Goal: Information Seeking & Learning: Find contact information

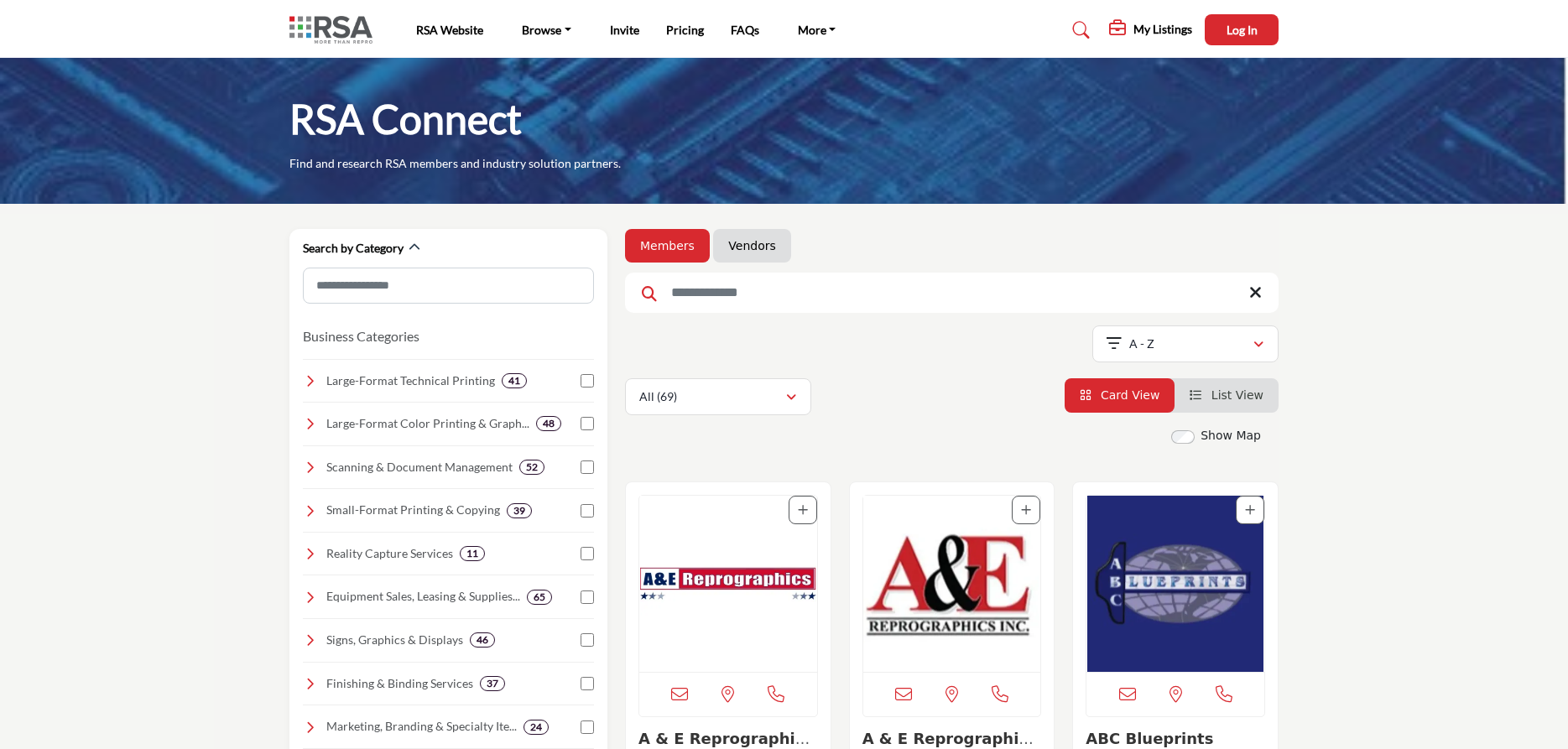
click at [728, 250] on link "Vendors" at bounding box center [751, 246] width 47 height 17
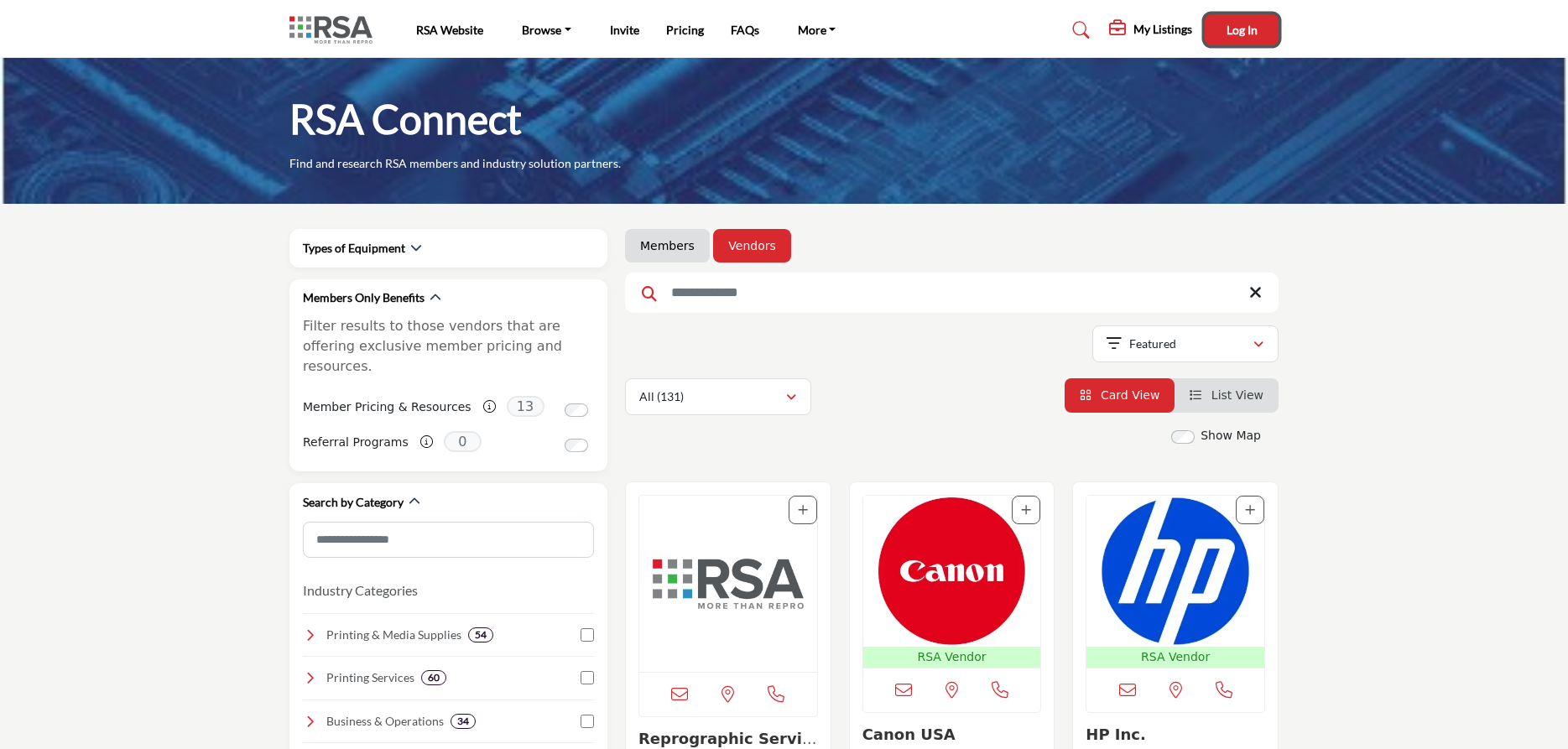
drag, startPoint x: 1251, startPoint y: 31, endPoint x: 1286, endPoint y: 58, distance: 44.2
click at [1250, 31] on span "Log In" at bounding box center [1242, 29] width 31 height 14
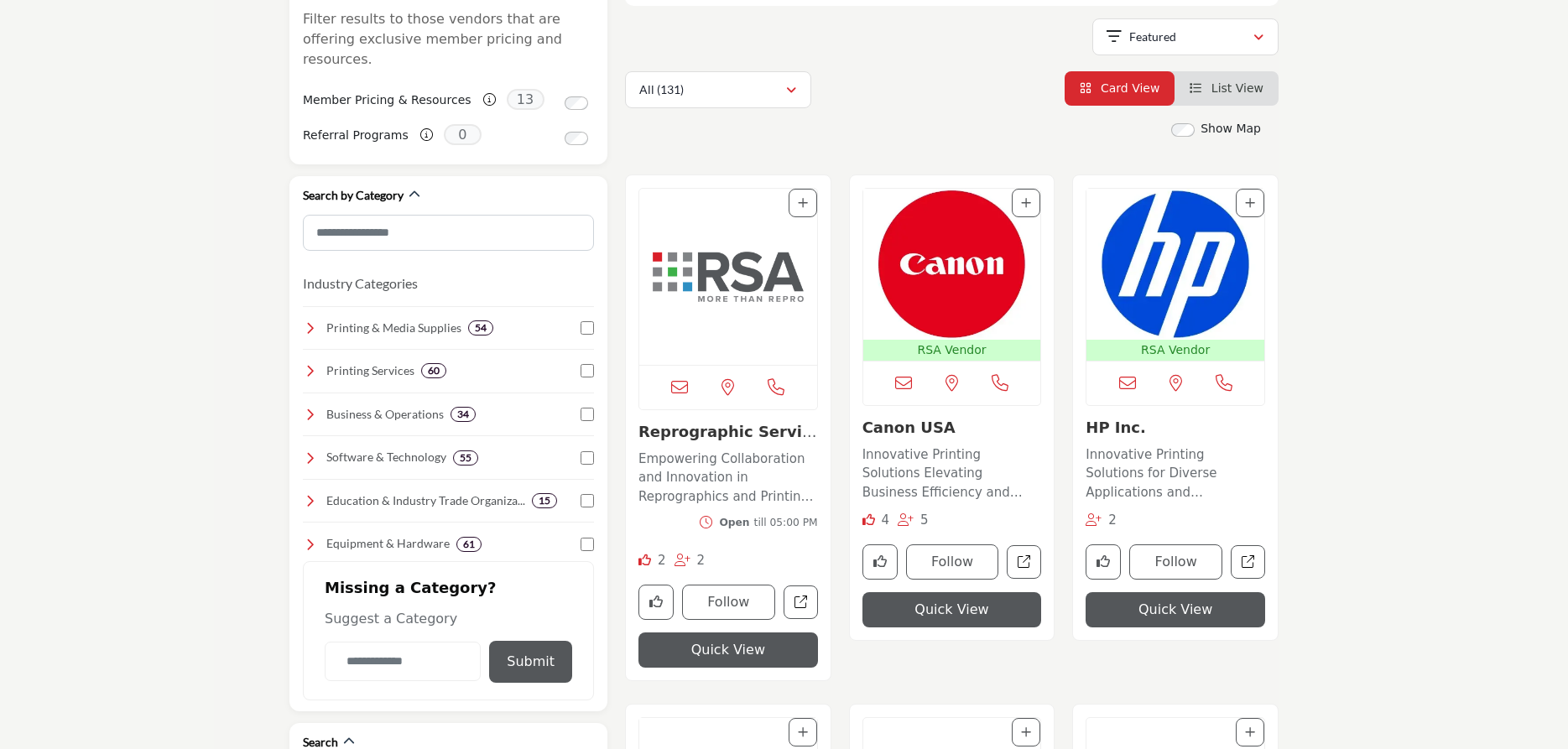
scroll to position [342, 0]
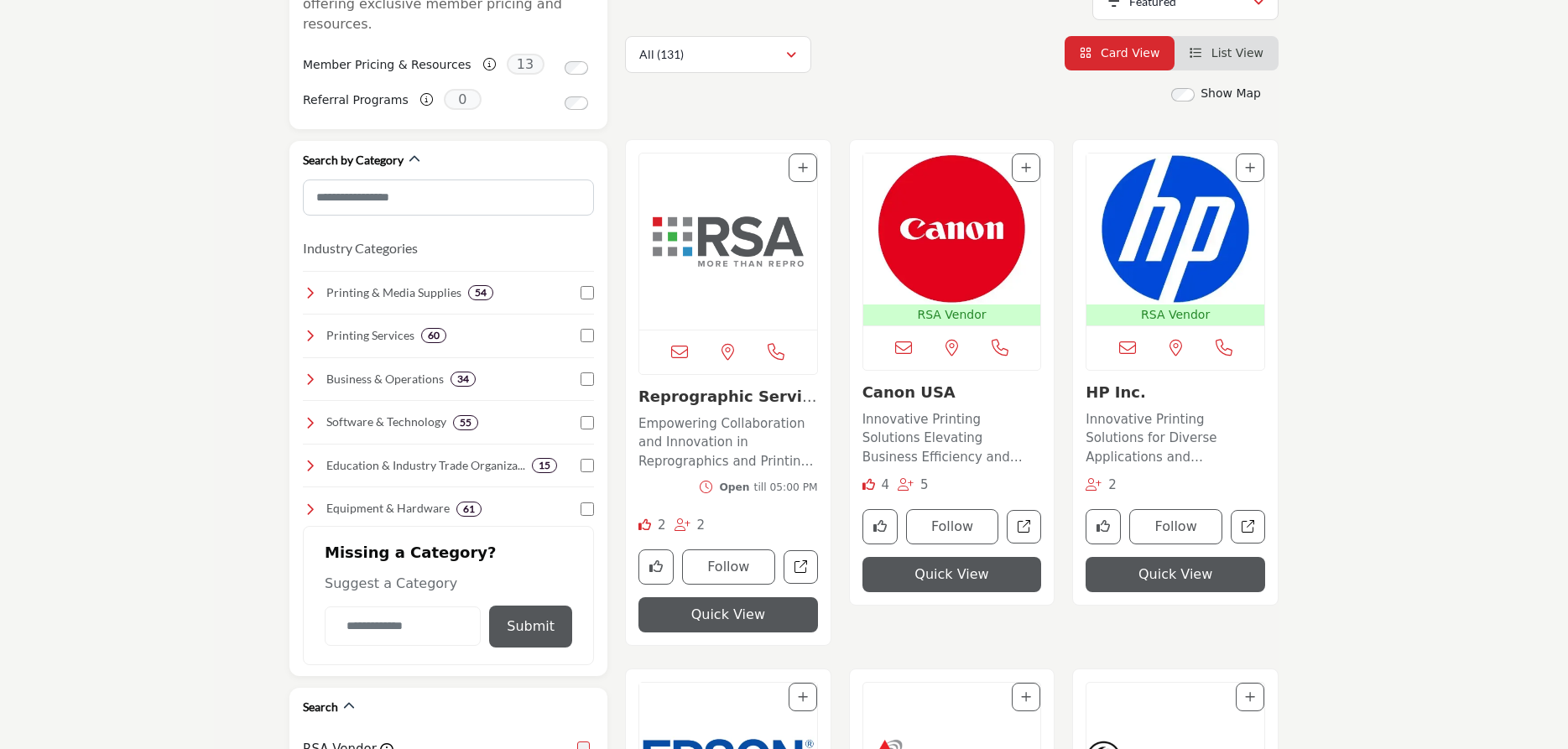
click at [969, 292] on img "Open Listing in new tab" at bounding box center [951, 229] width 178 height 151
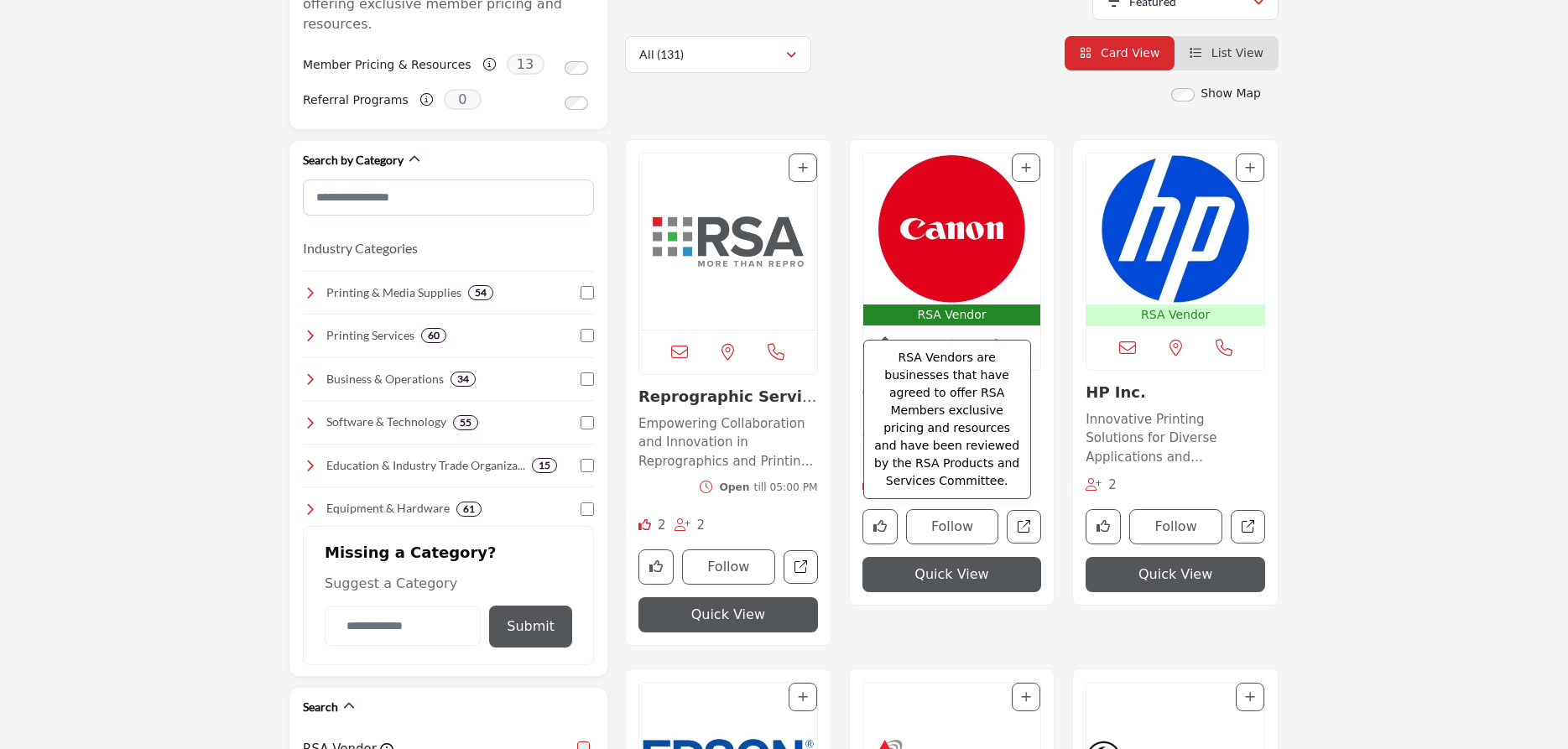
click at [971, 311] on p "RSA Vendor" at bounding box center [952, 315] width 171 height 17
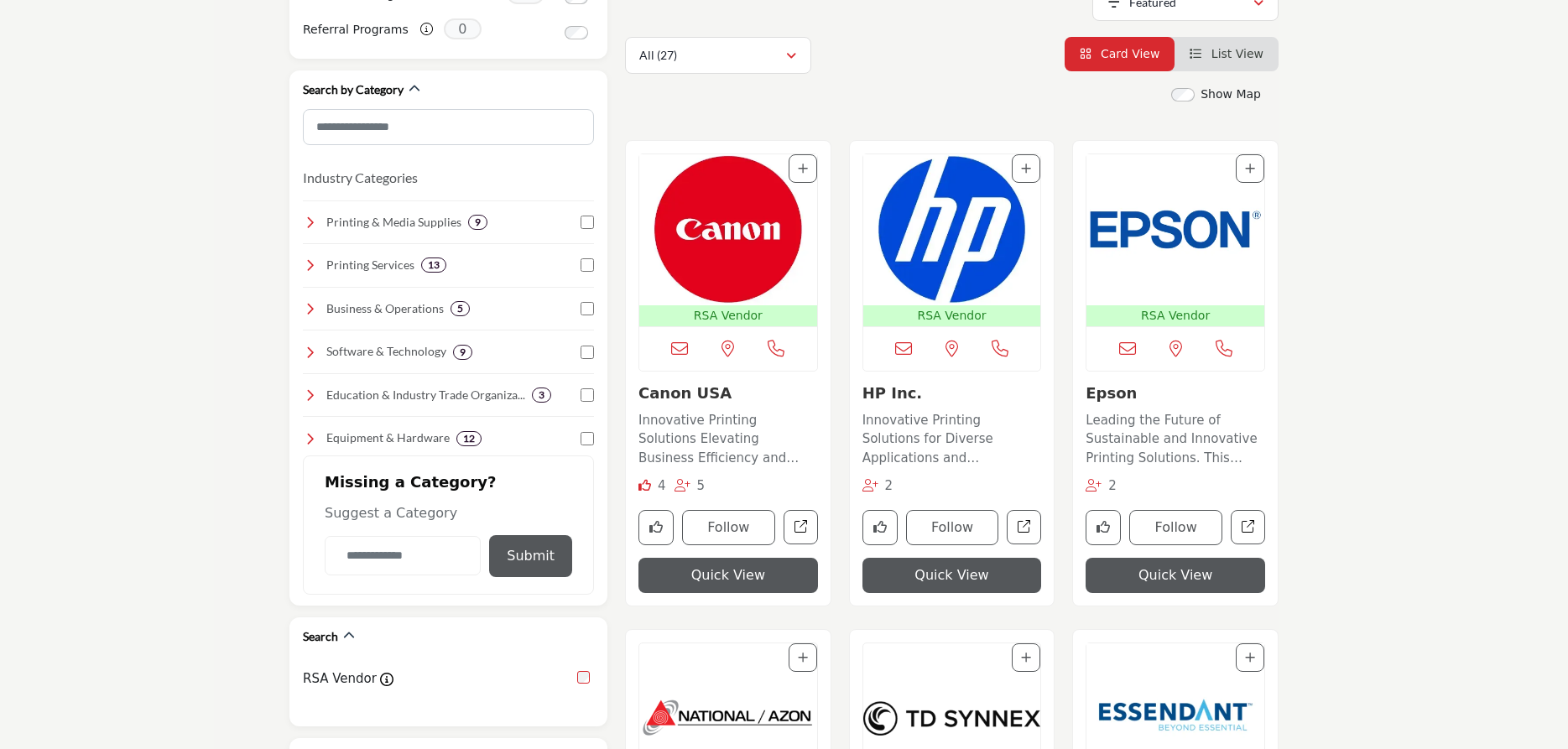
scroll to position [513, 0]
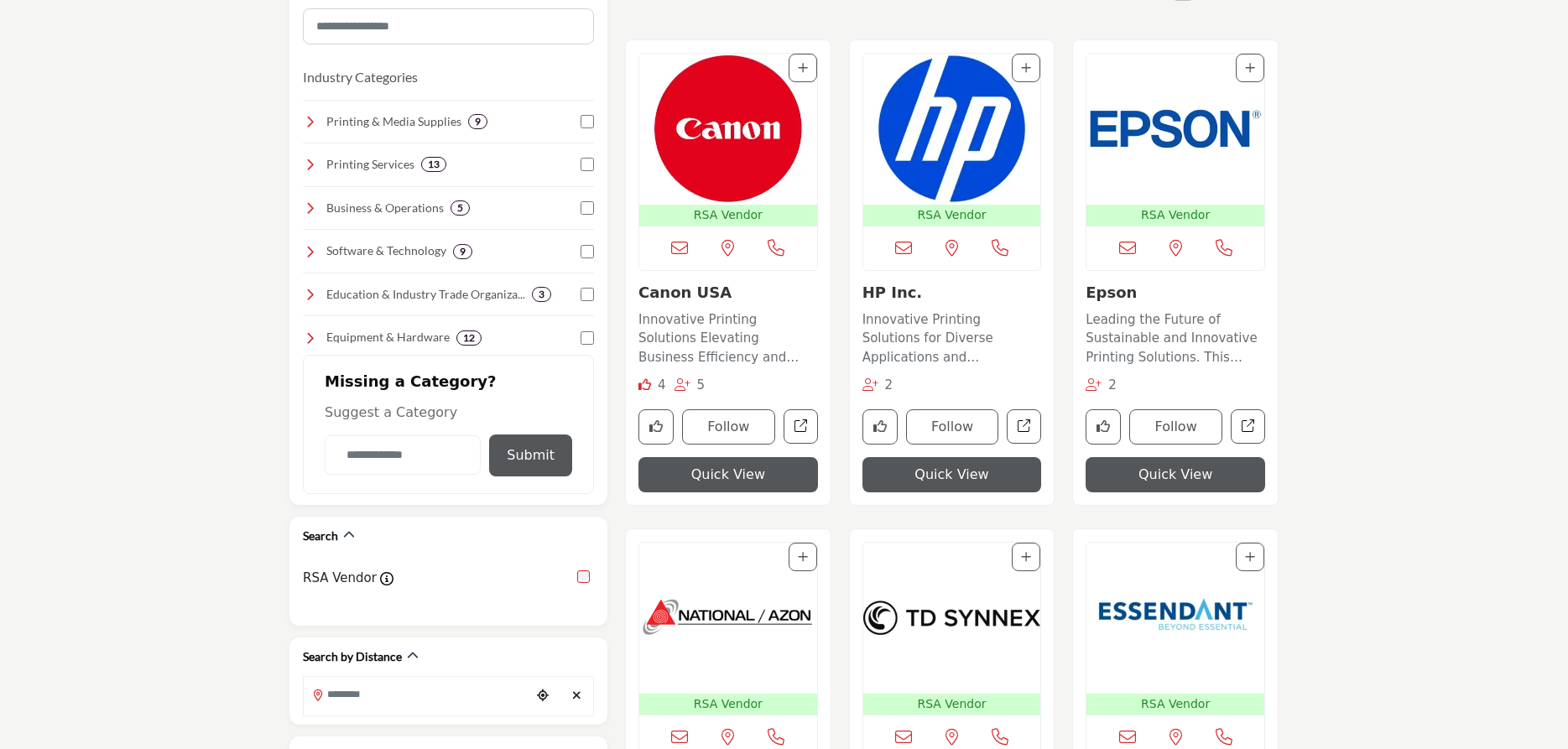
click at [718, 476] on button "Quick View" at bounding box center [728, 475] width 179 height 35
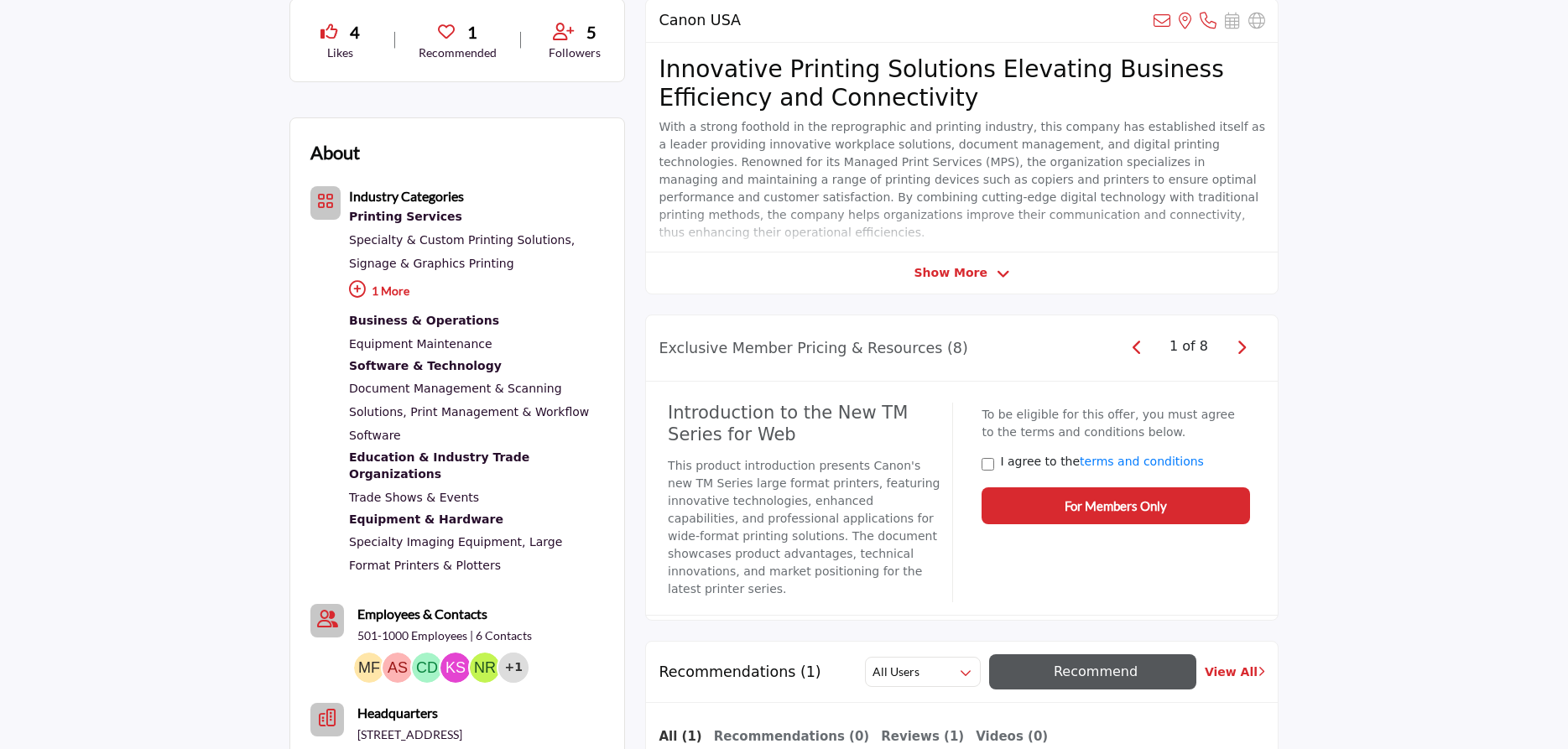
scroll to position [428, 0]
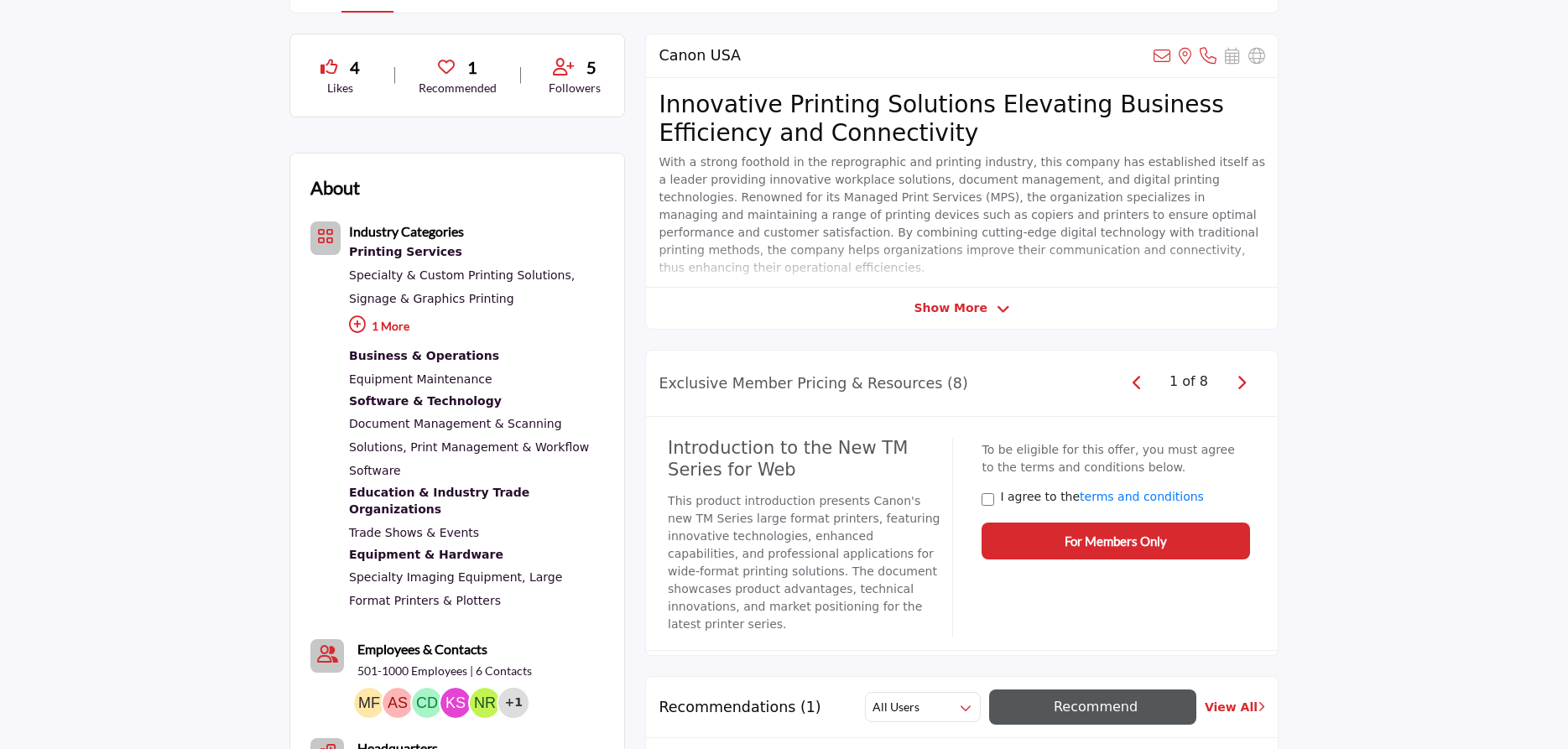
click at [997, 311] on icon at bounding box center [1003, 309] width 14 height 15
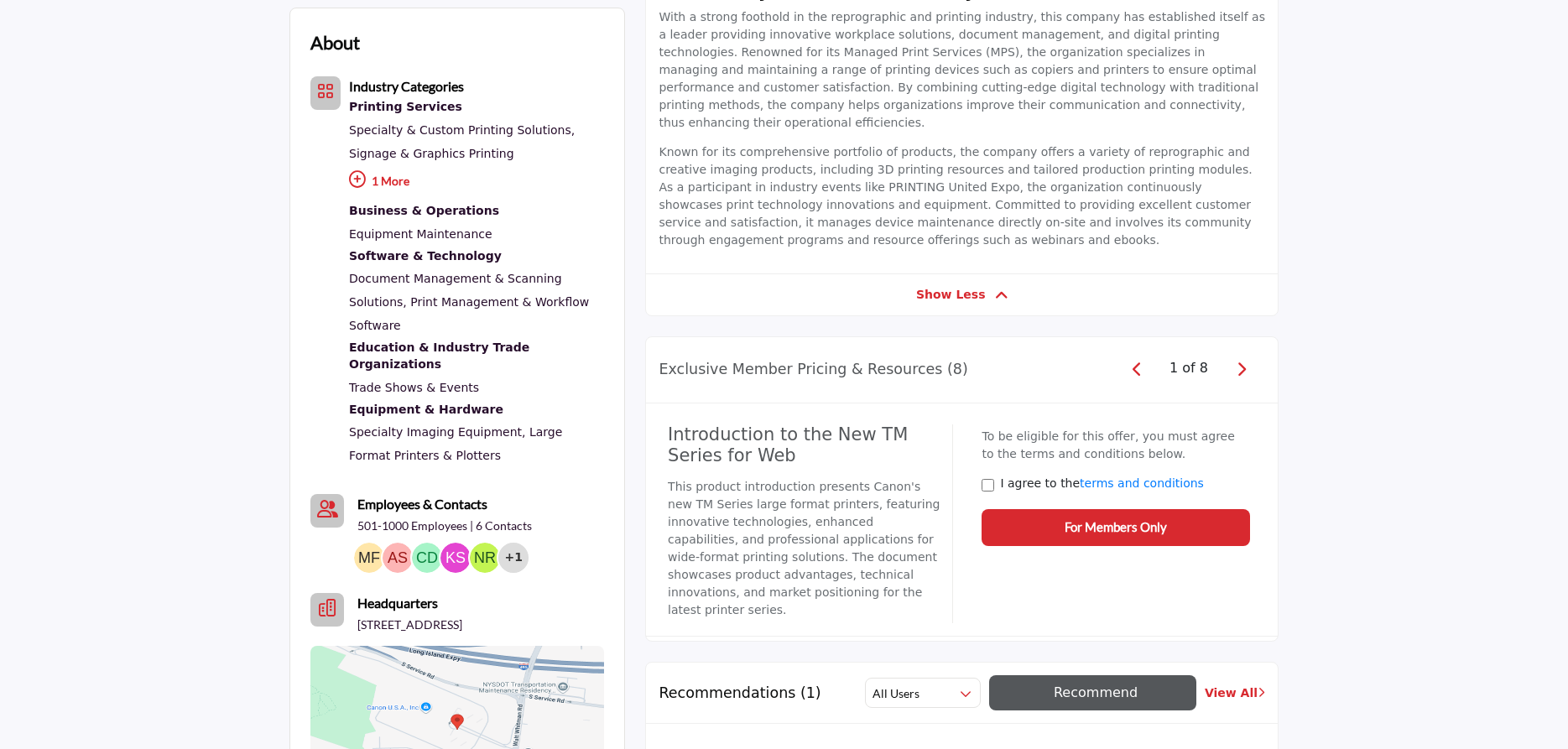
scroll to position [685, 0]
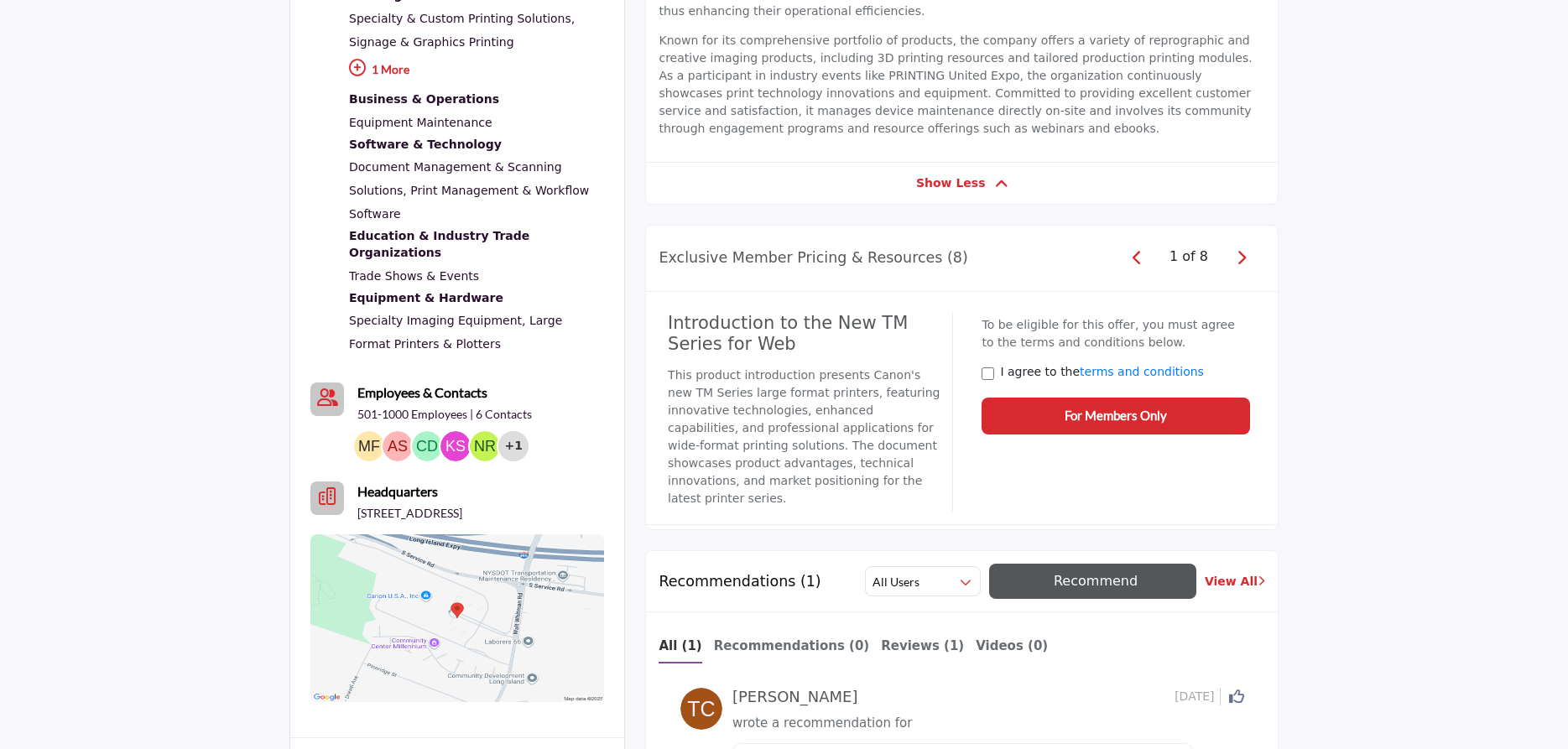
click at [1240, 250] on icon "button" at bounding box center [1241, 258] width 9 height 15
click at [1242, 250] on icon "button" at bounding box center [1241, 258] width 9 height 15
click at [1240, 250] on icon "button" at bounding box center [1241, 258] width 9 height 15
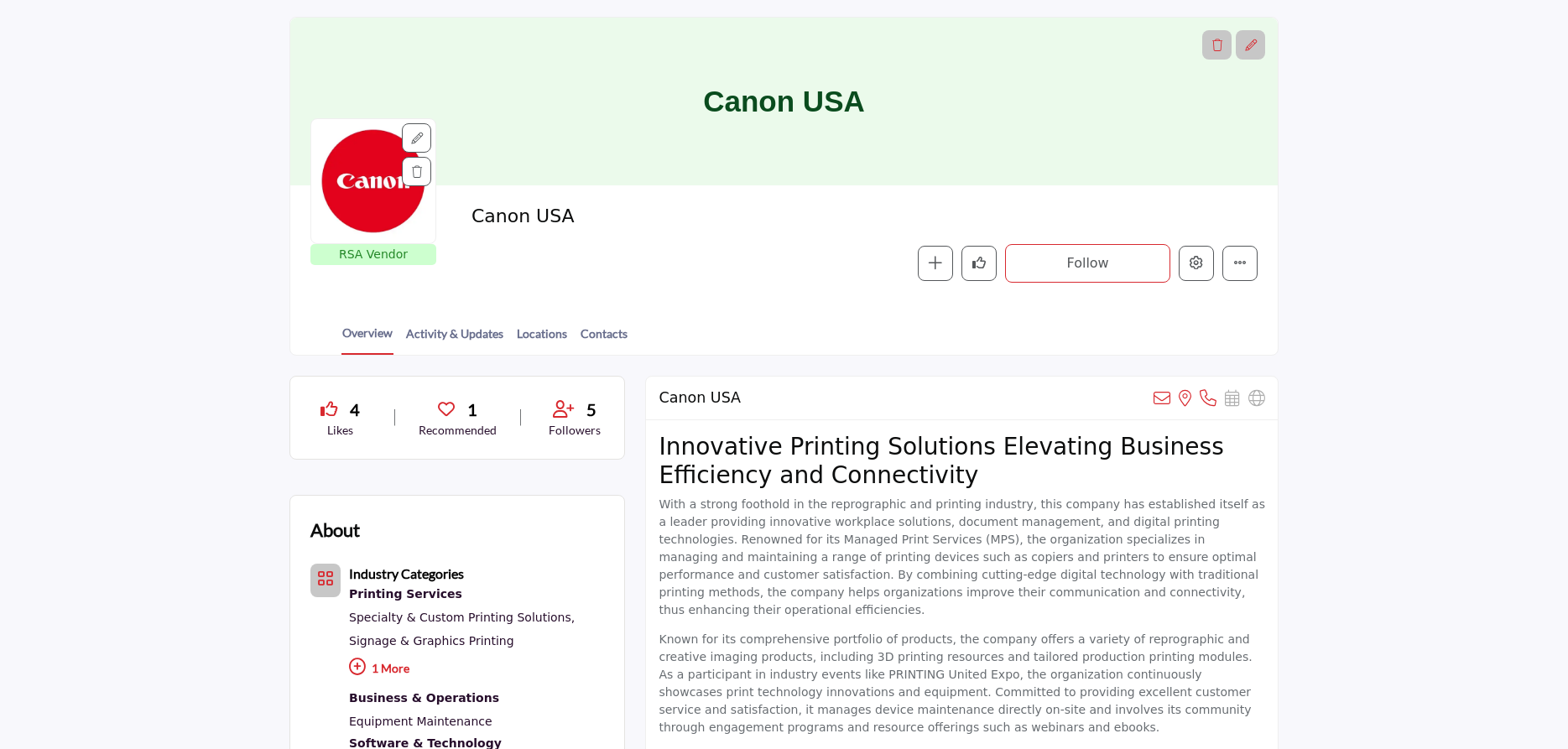
scroll to position [0, 0]
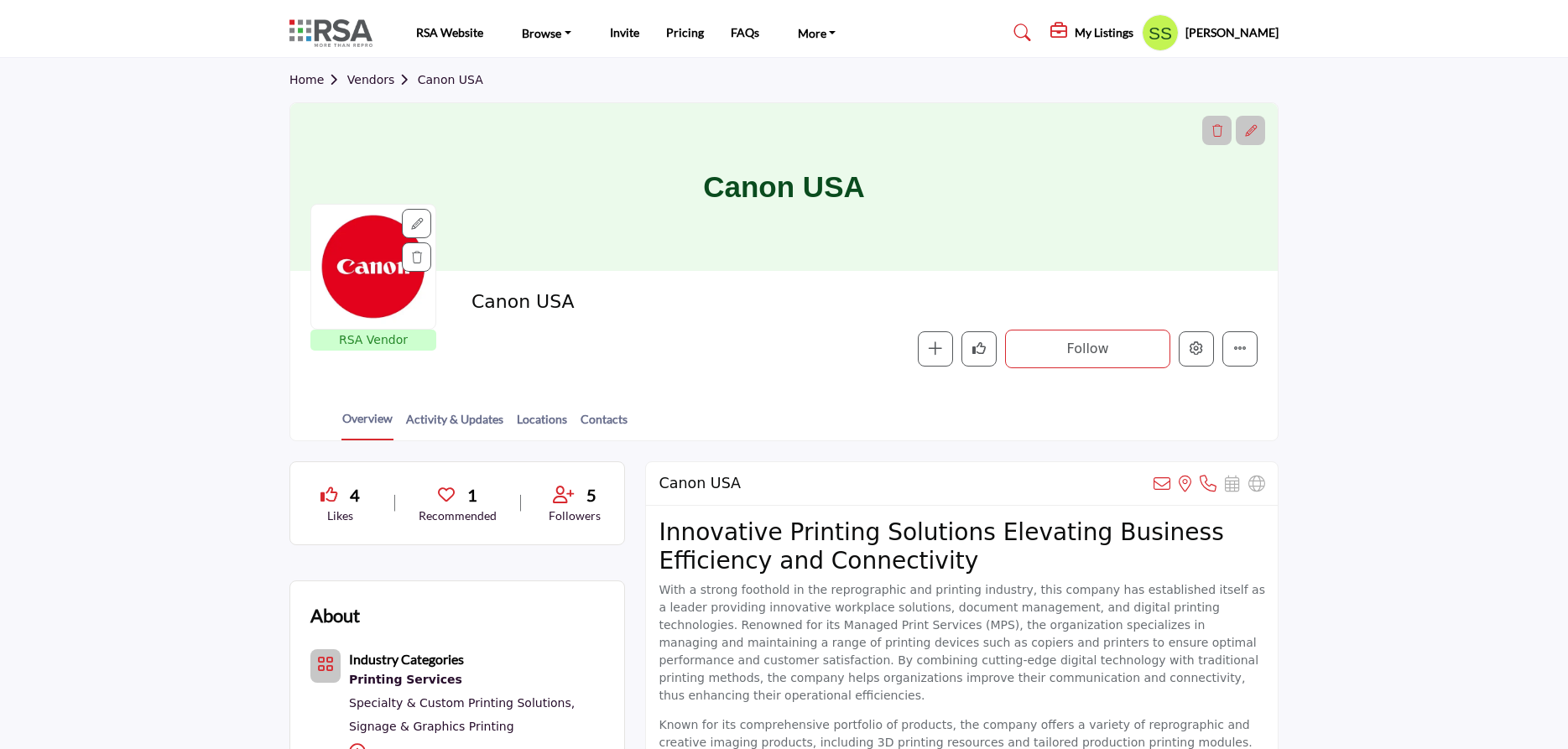
click at [316, 82] on link "Home" at bounding box center [317, 79] width 58 height 14
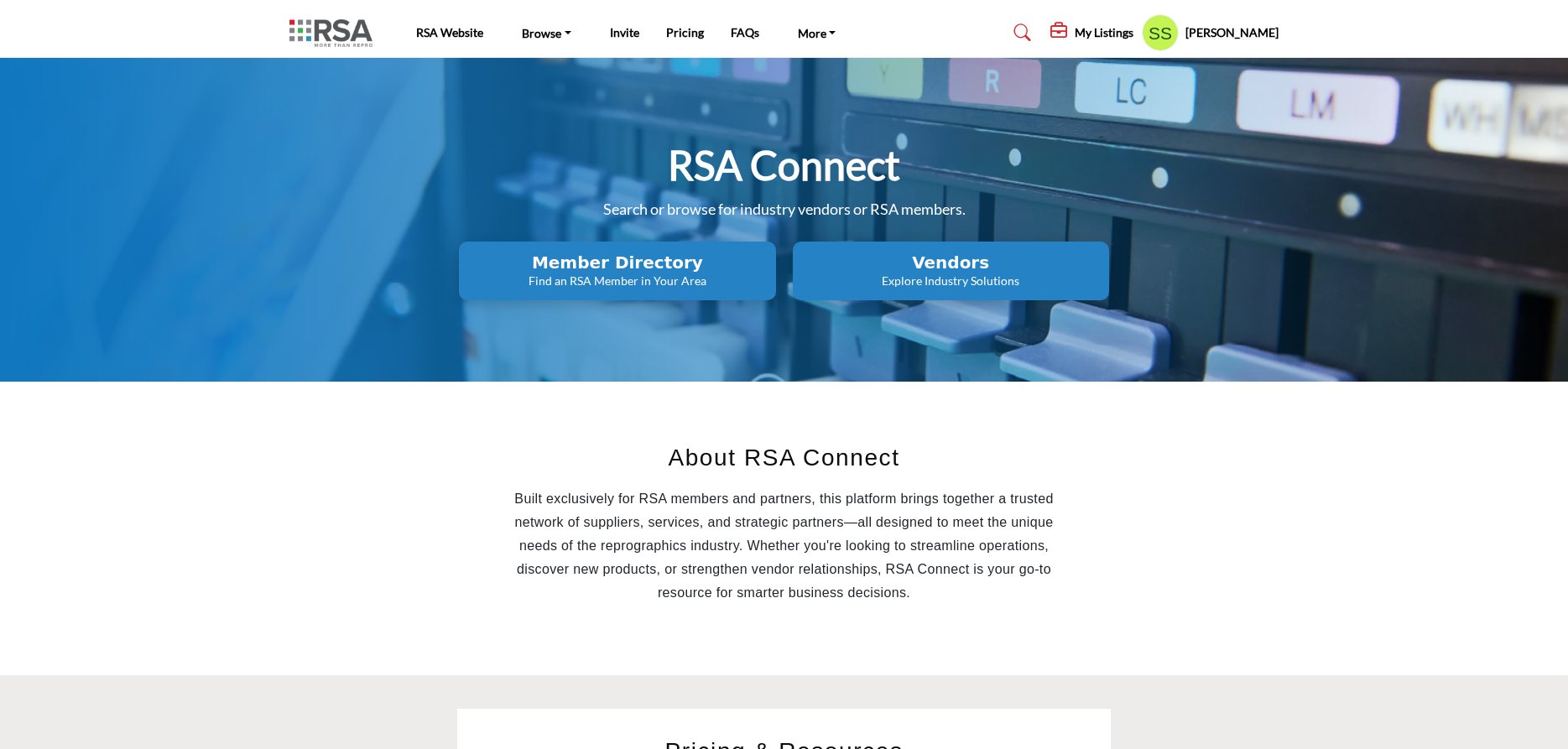
click at [677, 271] on h2 "Member Directory" at bounding box center [617, 262] width 306 height 20
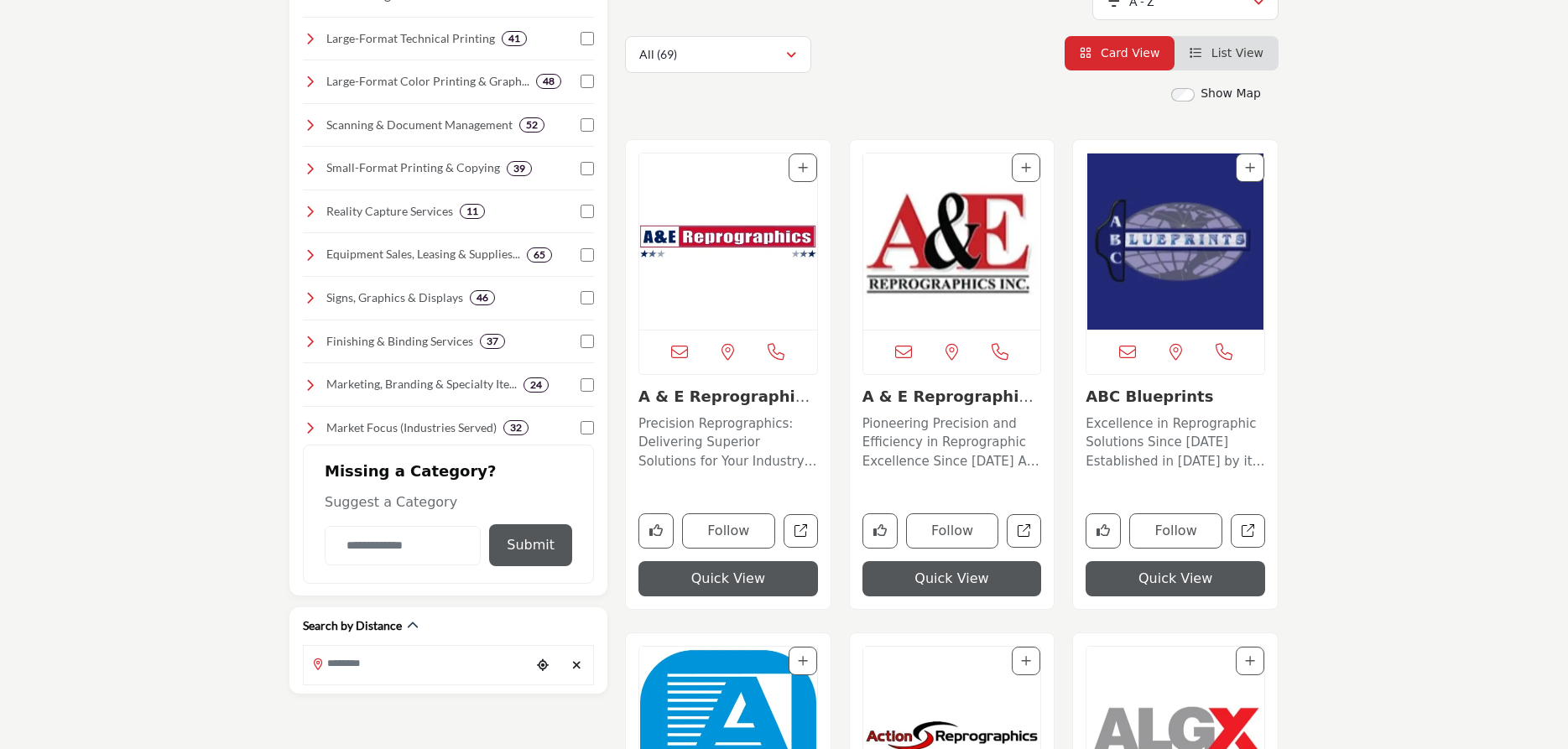
scroll to position [86, 0]
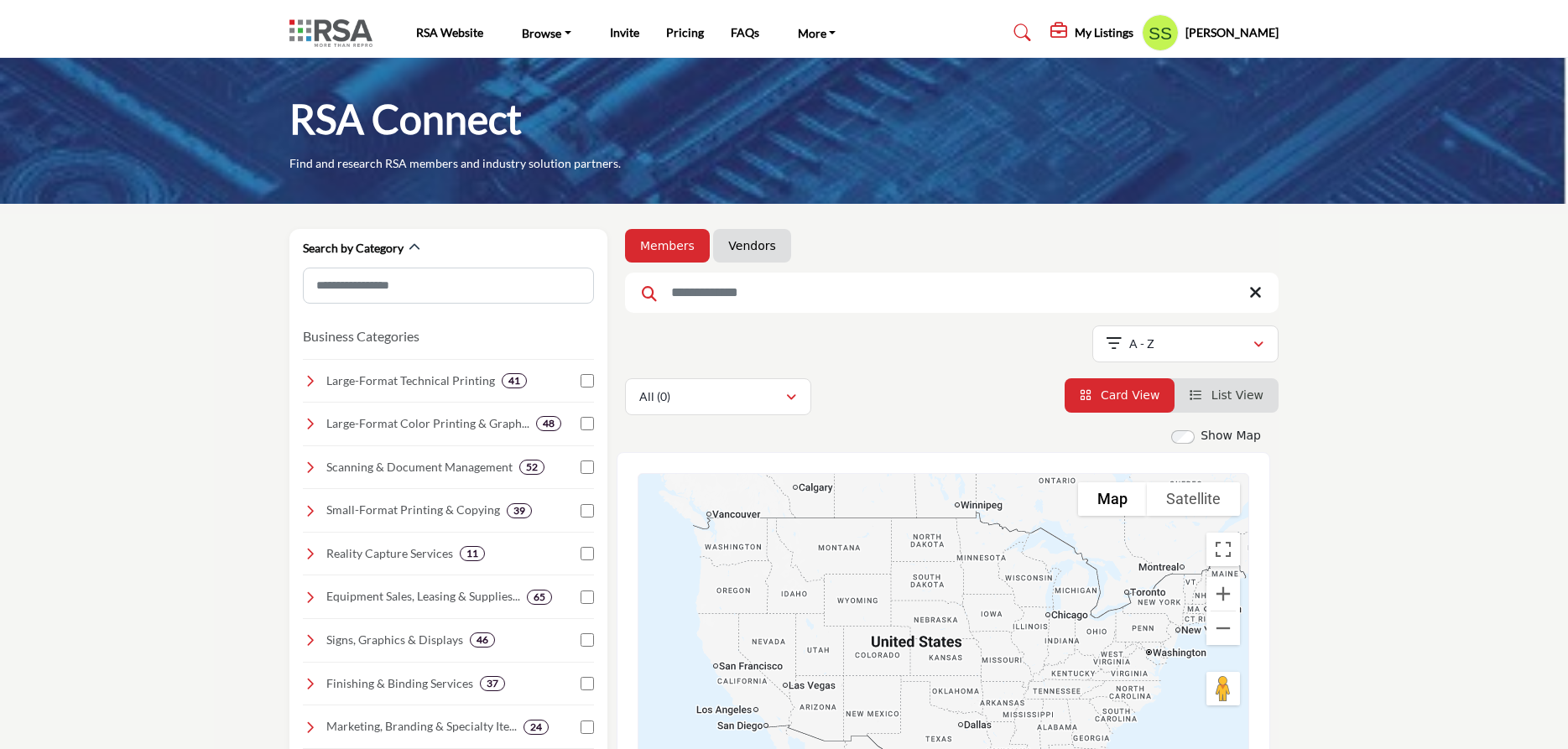
click at [669, 251] on link "Members" at bounding box center [667, 246] width 54 height 17
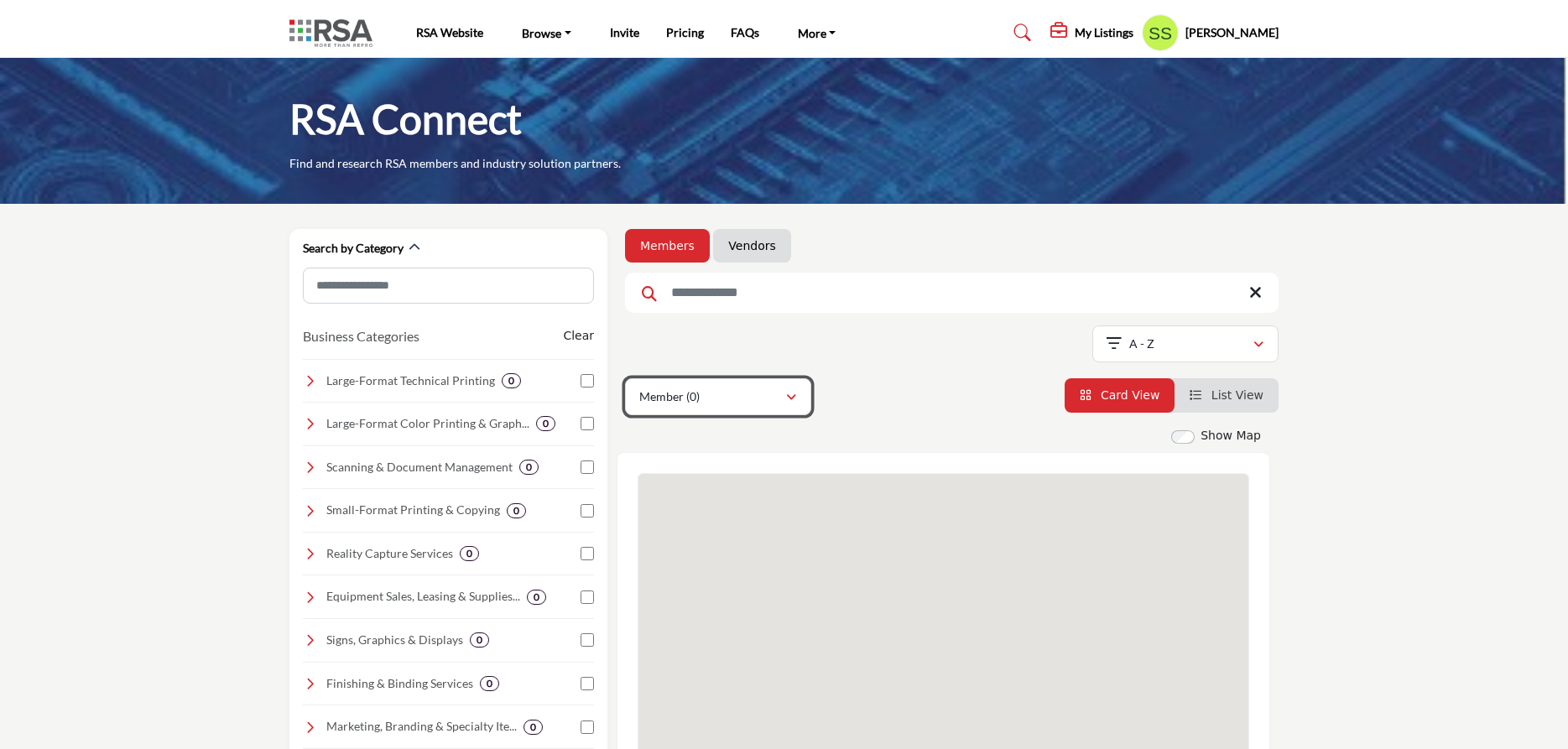
click at [784, 403] on div "Member (0)" at bounding box center [712, 397] width 146 height 20
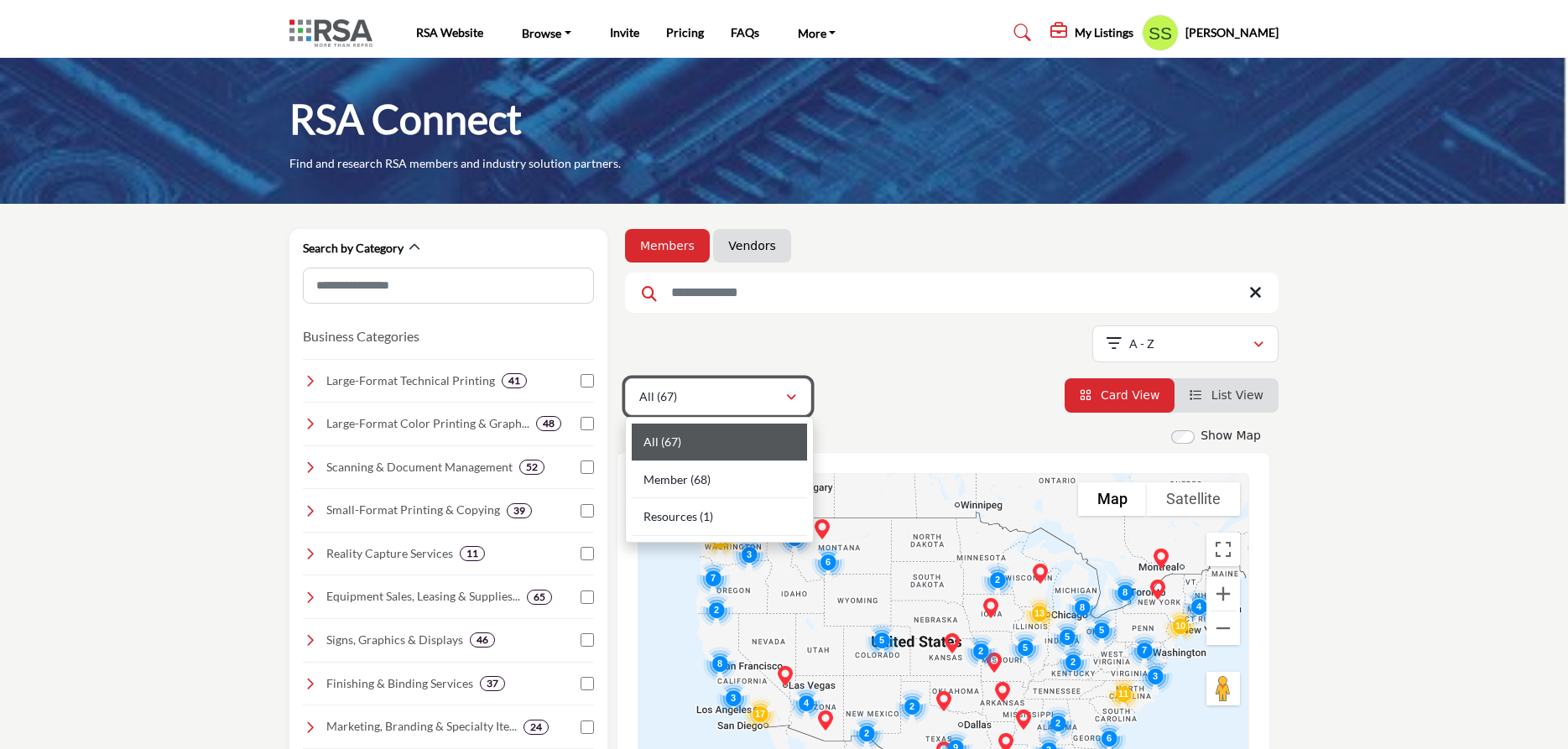
click at [732, 397] on div "All (67)" at bounding box center [712, 397] width 146 height 20
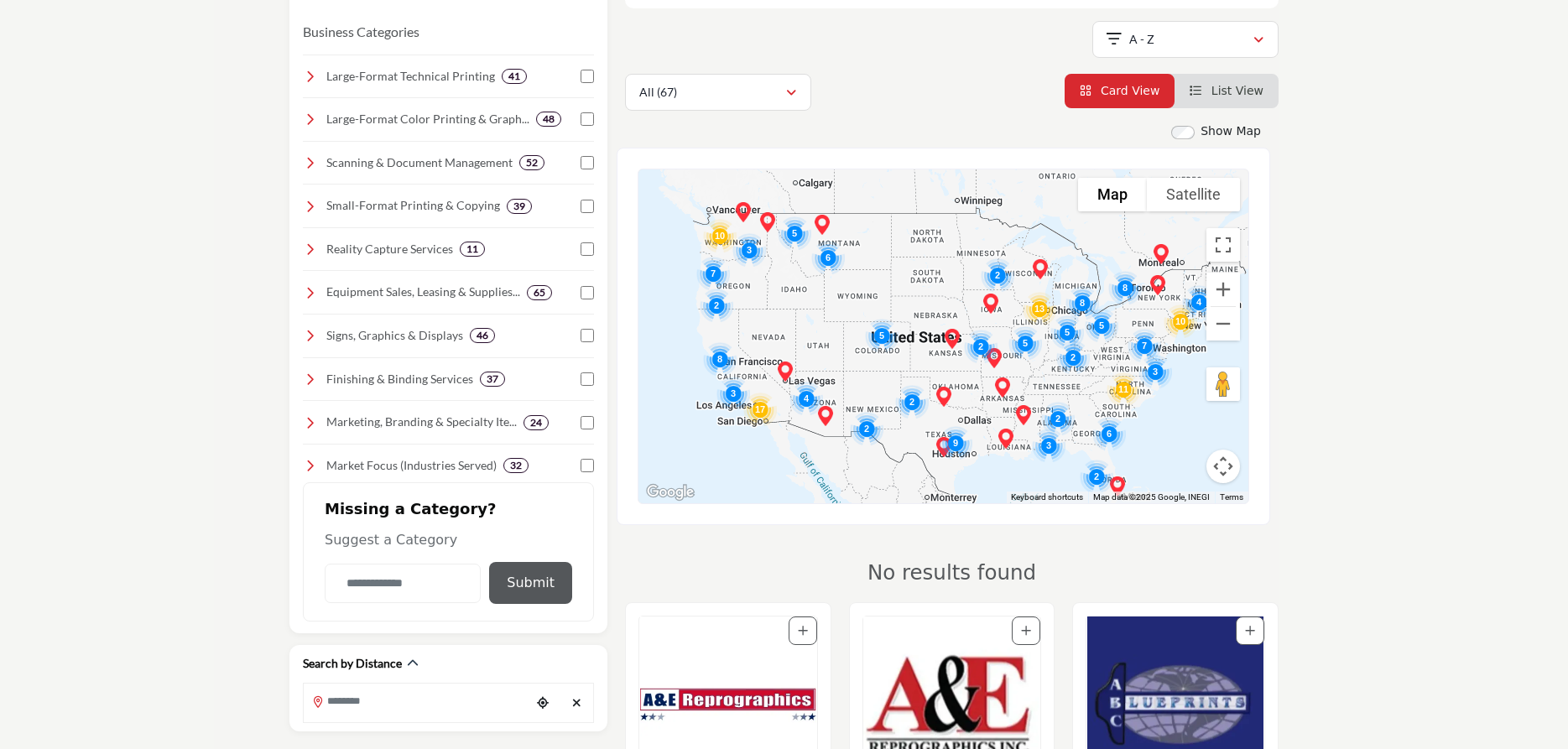
scroll to position [342, 0]
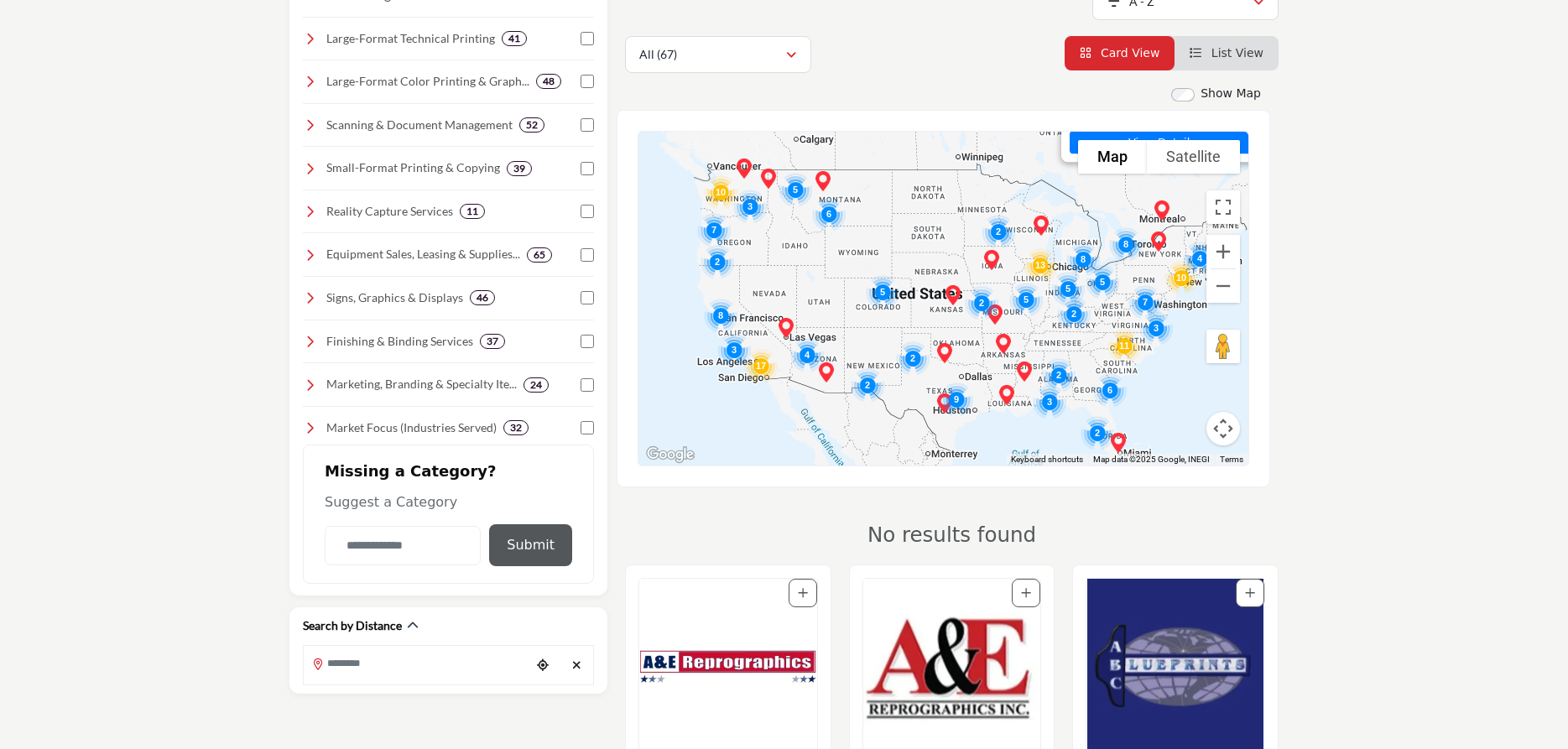
drag, startPoint x: 934, startPoint y: 365, endPoint x: 998, endPoint y: 213, distance: 164.9
click at [998, 213] on img "Cluster of 2 locations (1 HQ, 1 Branches)\aClick to view companies" at bounding box center [997, 231] width 47 height 47
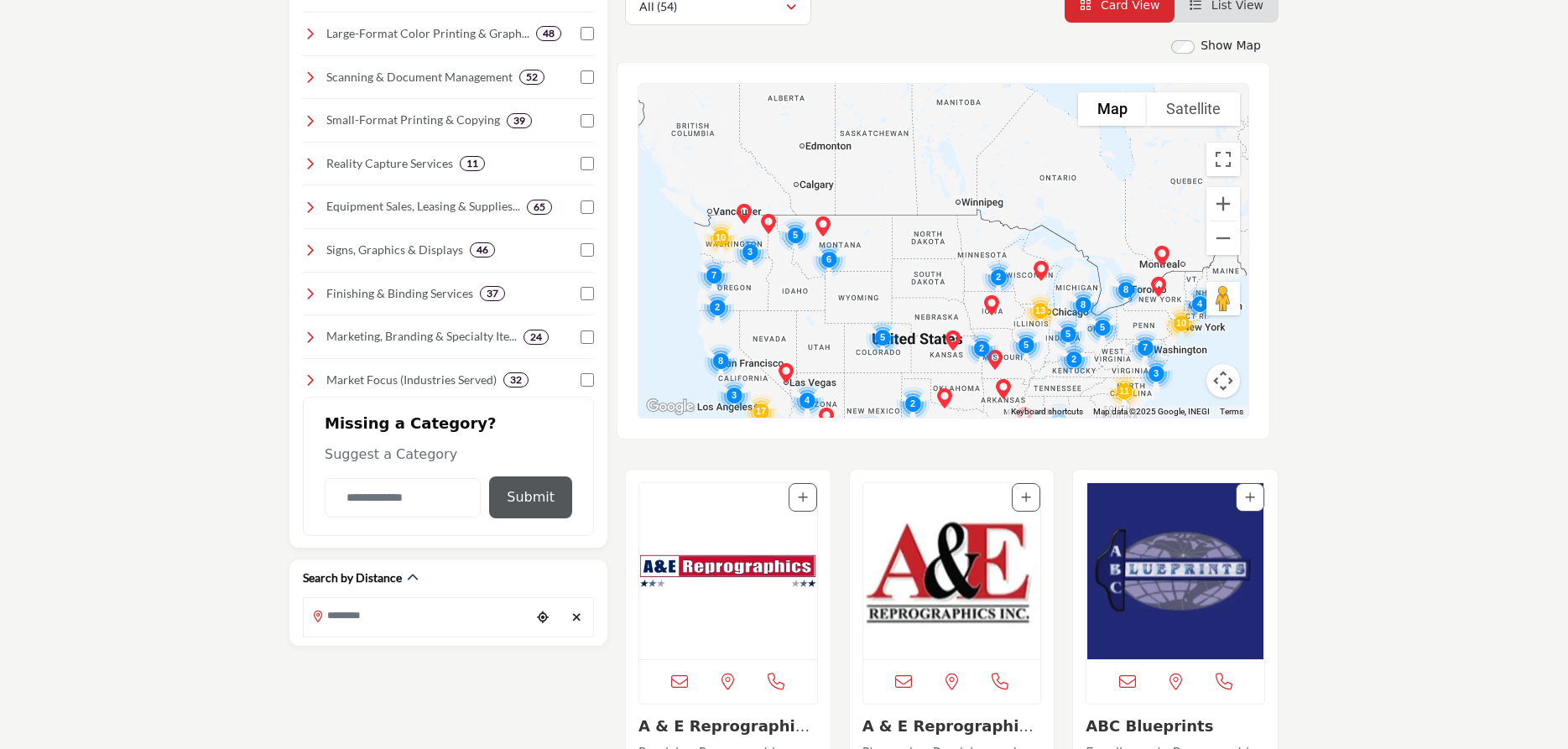
scroll to position [428, 0]
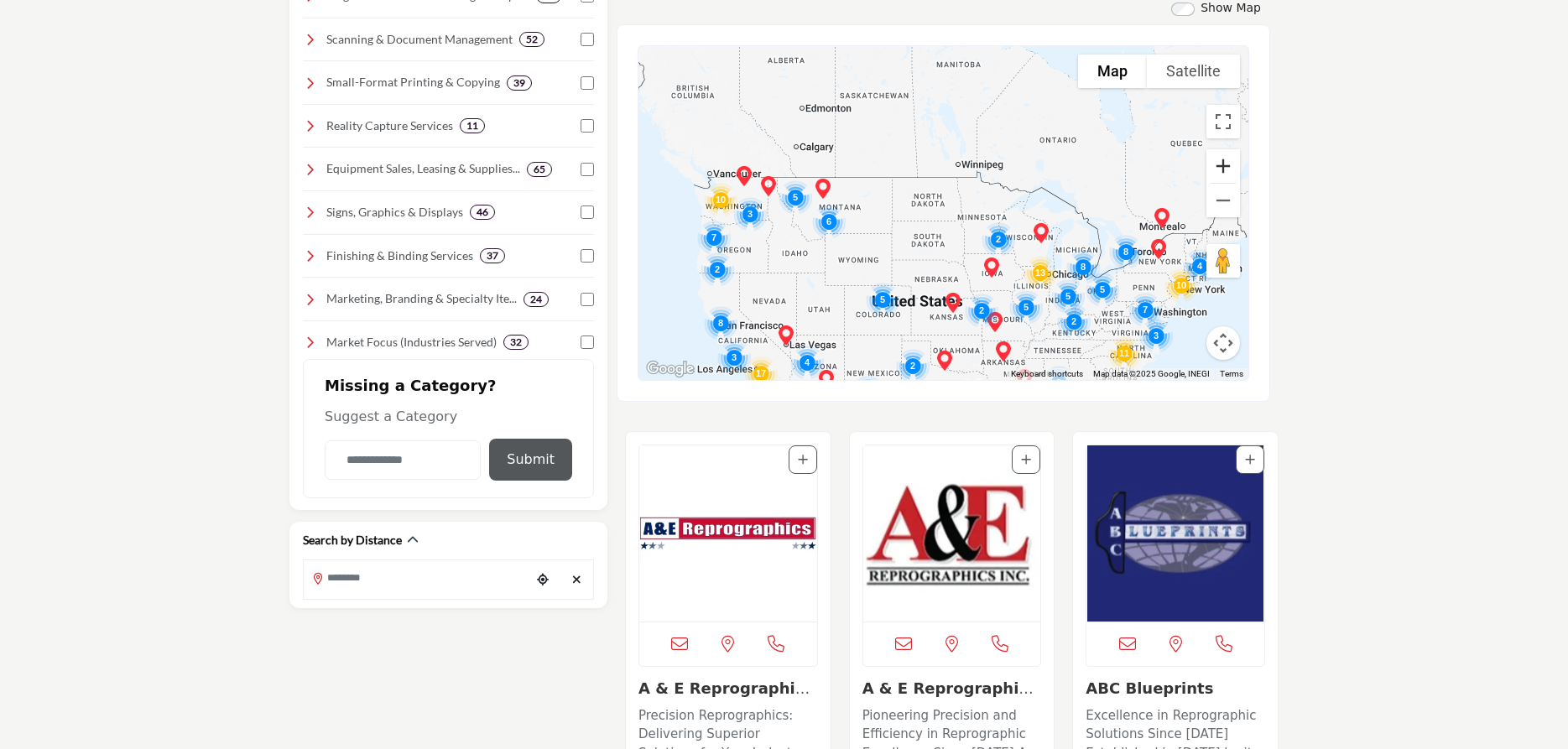
click at [1221, 168] on button "Zoom in" at bounding box center [1223, 166] width 33 height 33
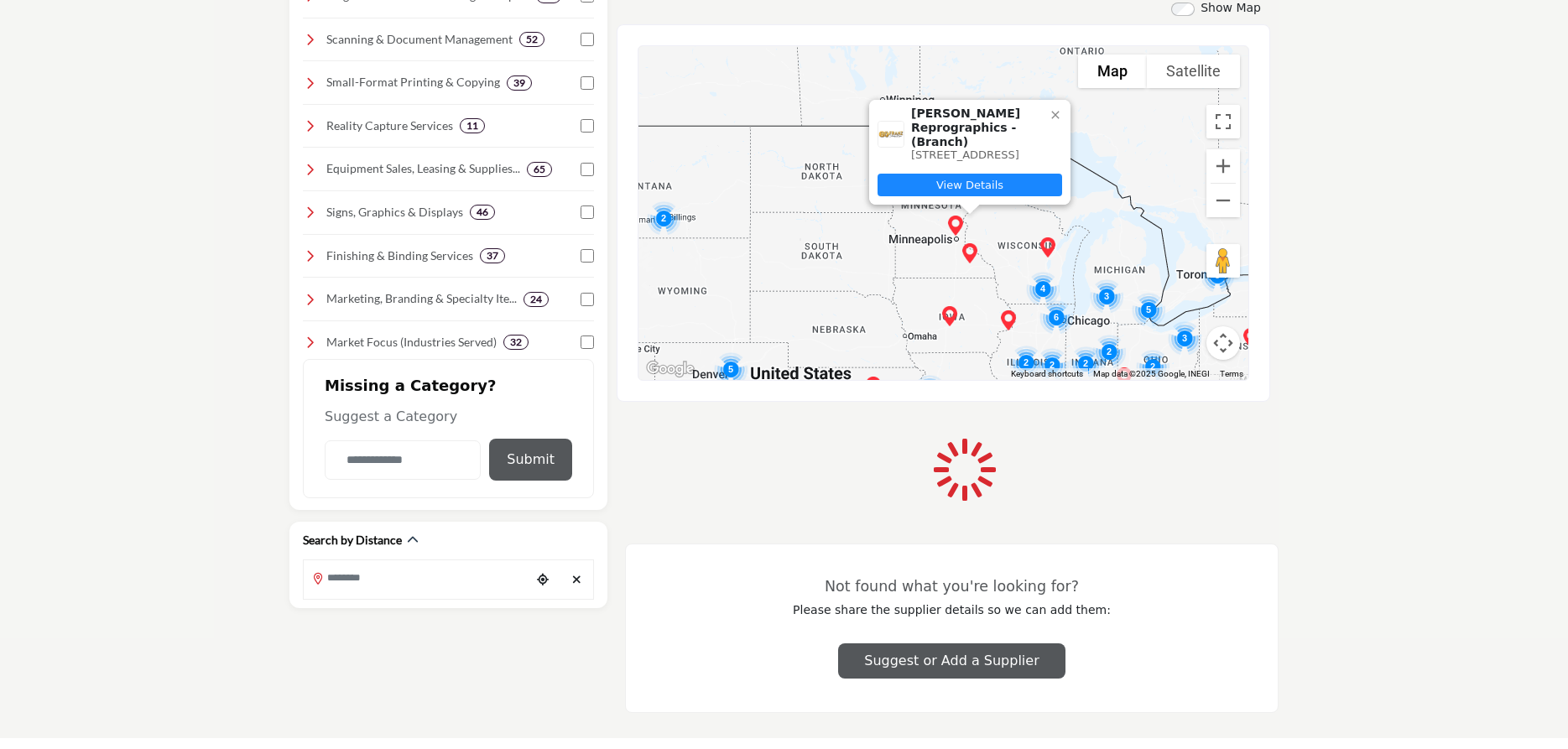
drag, startPoint x: 1090, startPoint y: 287, endPoint x: 986, endPoint y: 225, distance: 121.1
click at [922, 172] on div "[PERSON_NAME] Reprographics - (Branch) [STREET_ADDRESS] View Details" at bounding box center [943, 213] width 610 height 334
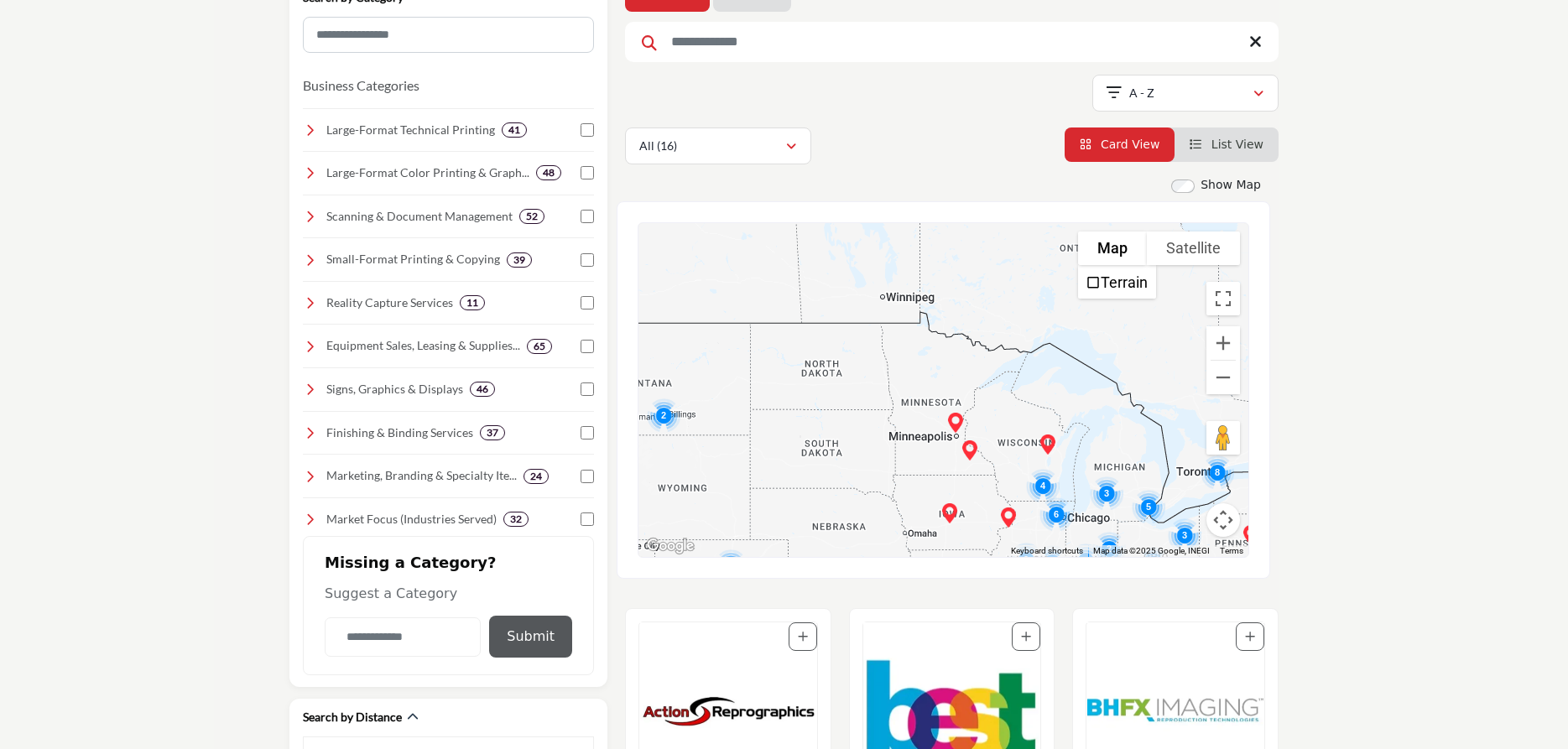
scroll to position [257, 0]
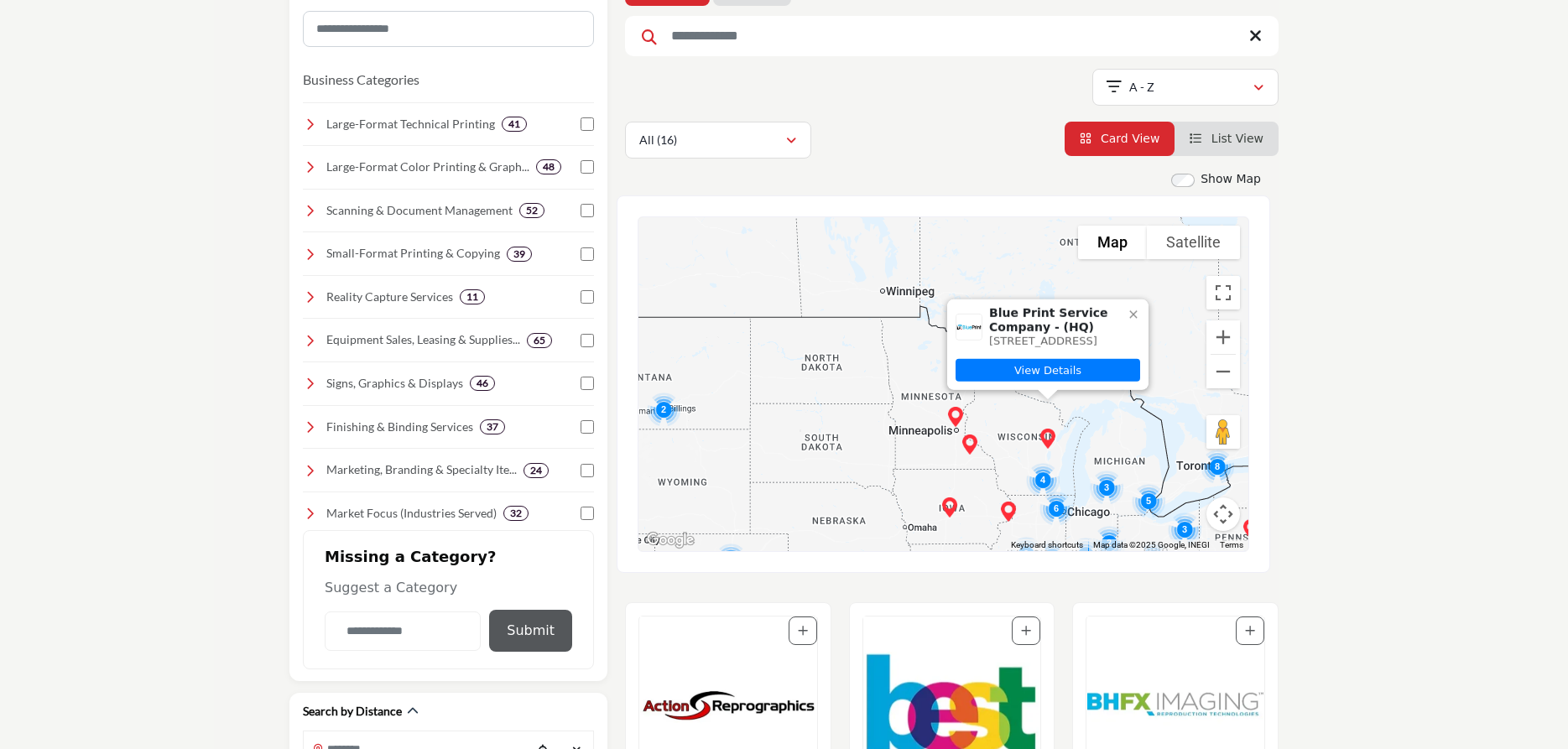
click at [1046, 484] on img "Cluster of 4 locations (1 HQ, 3 Branches)\aClick to view companies" at bounding box center [1043, 479] width 47 height 47
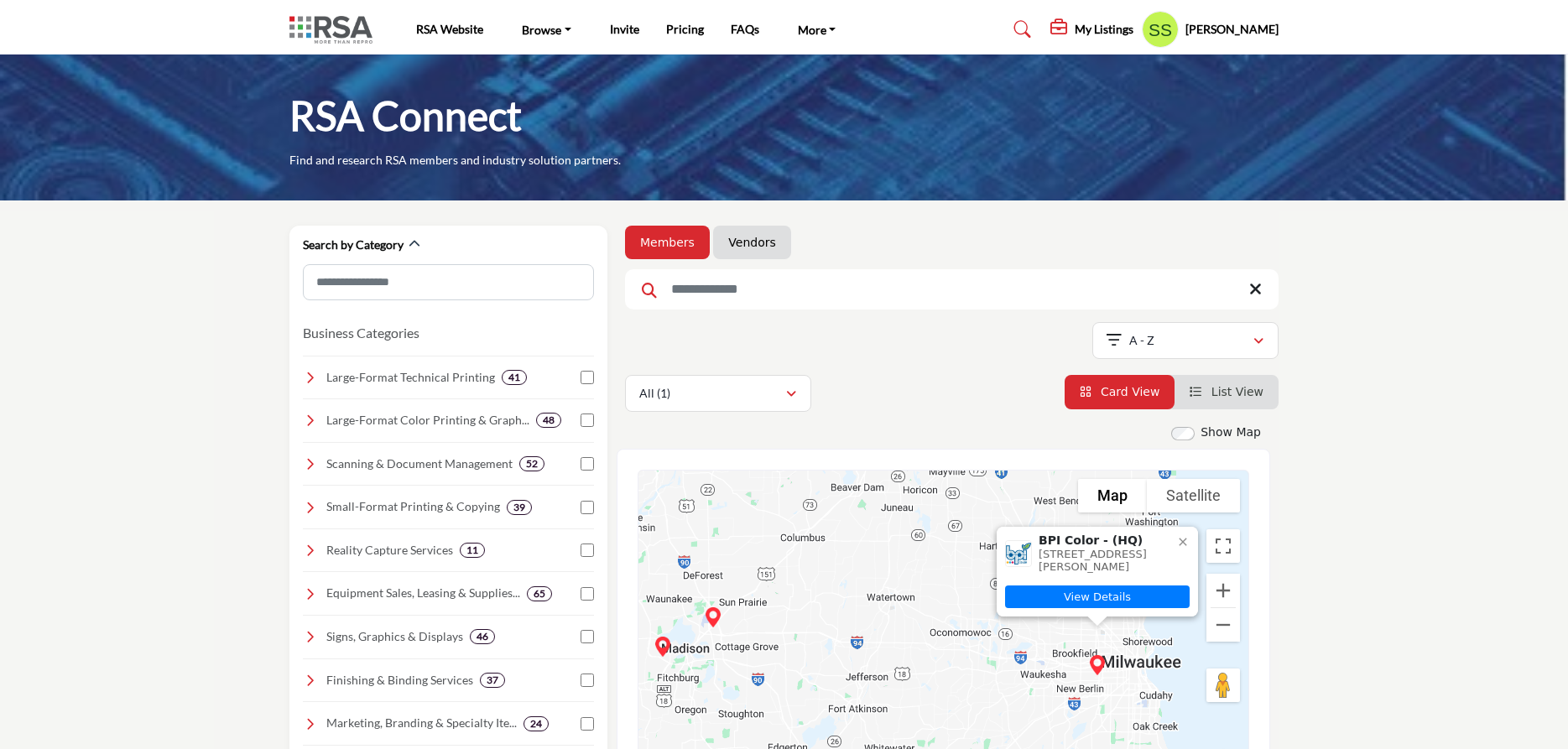
scroll to position [515, 0]
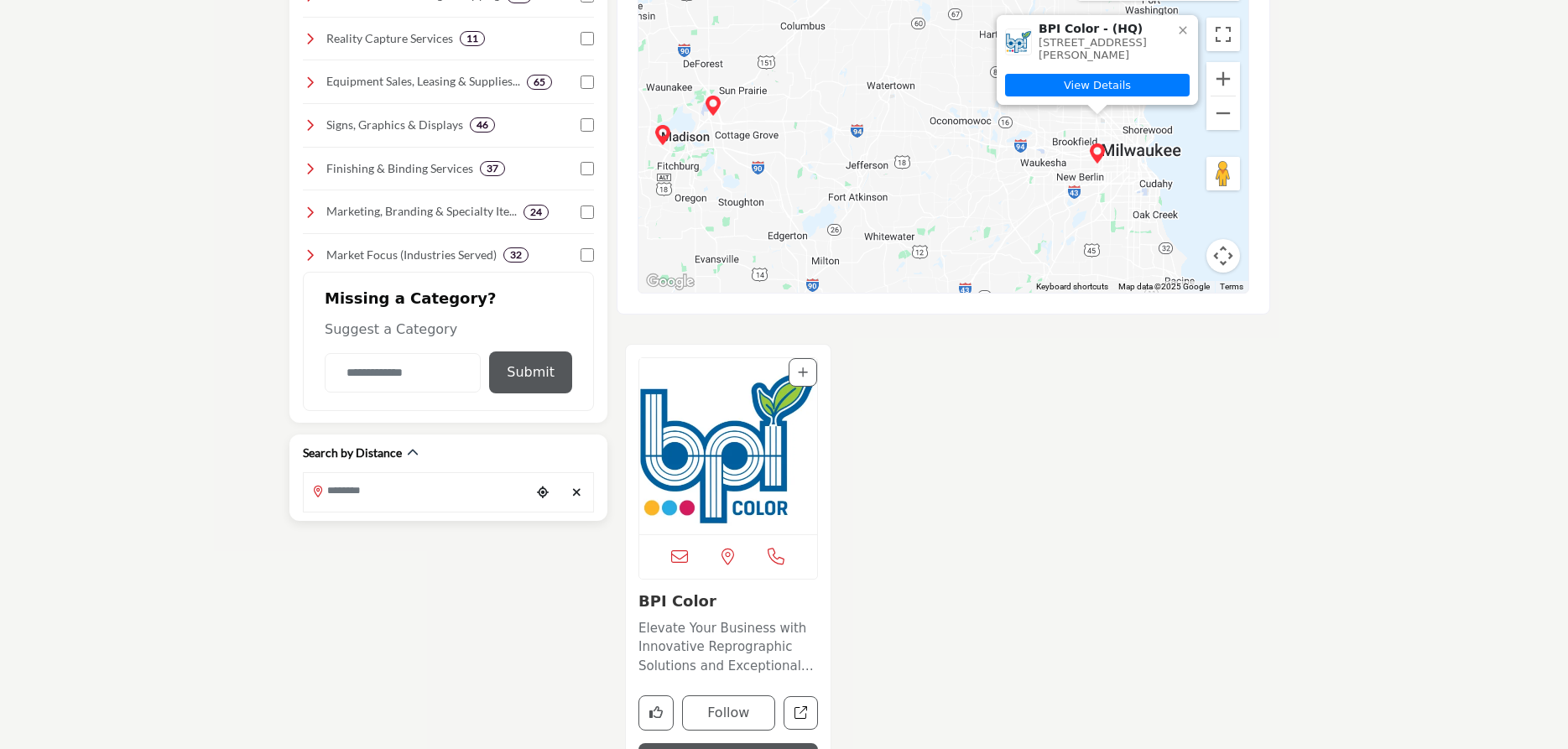
click at [393, 490] on input "Search Location" at bounding box center [417, 491] width 226 height 33
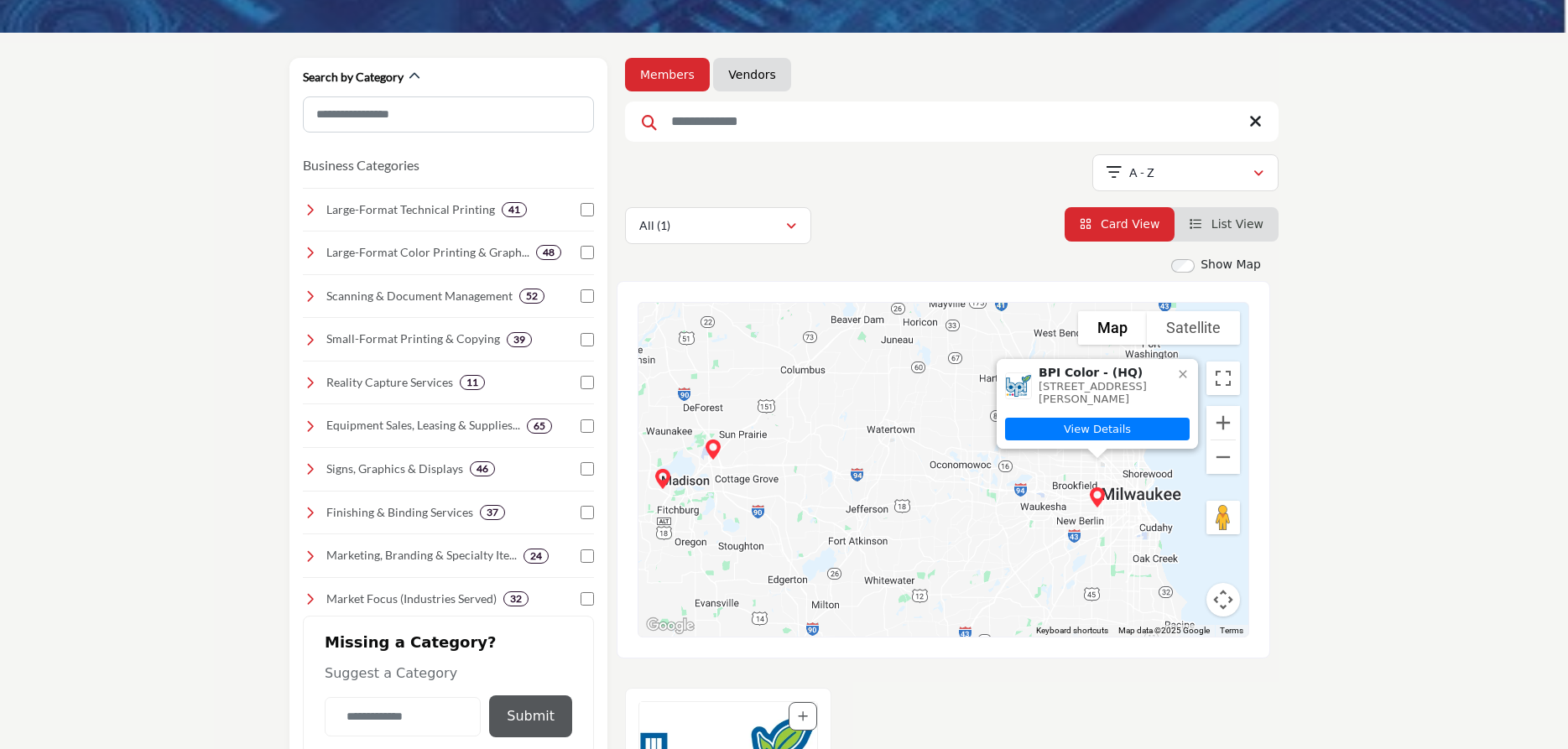
scroll to position [0, 0]
